Goal: Transaction & Acquisition: Download file/media

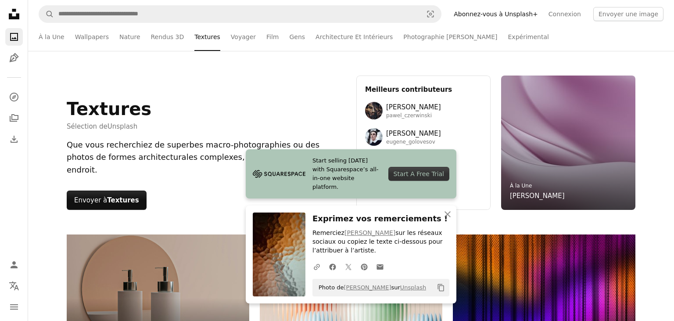
scroll to position [7233, 0]
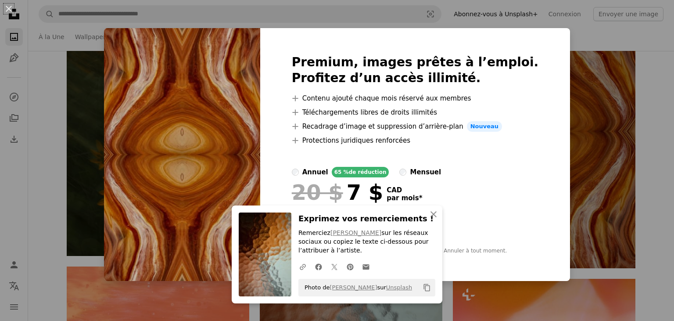
click at [674, 182] on div "An X shape Premium, images prêtes à l’emploi. Profitez d’un accès illimité. A p…" at bounding box center [337, 160] width 674 height 321
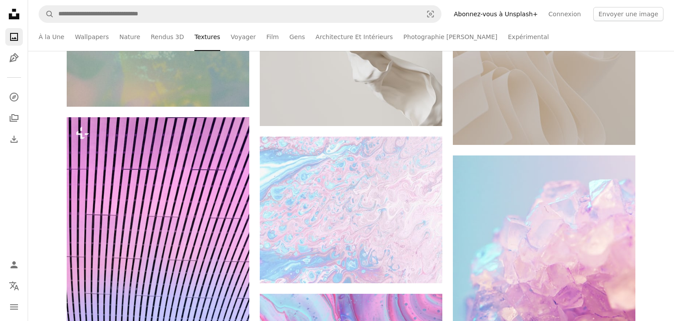
scroll to position [12580, 0]
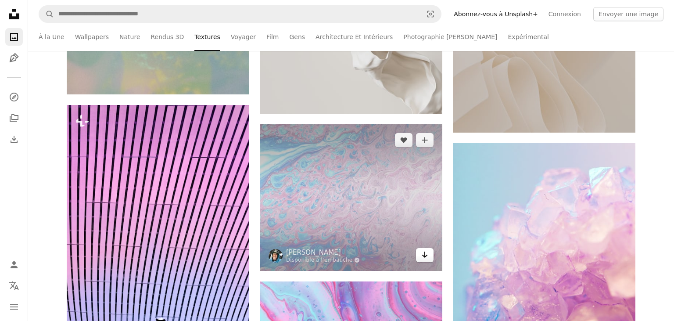
click at [423, 257] on icon "Arrow pointing down" at bounding box center [424, 254] width 7 height 11
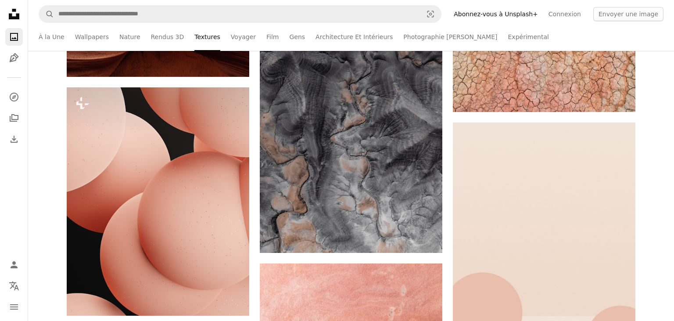
scroll to position [18082, 0]
